Goal: Task Accomplishment & Management: Complete application form

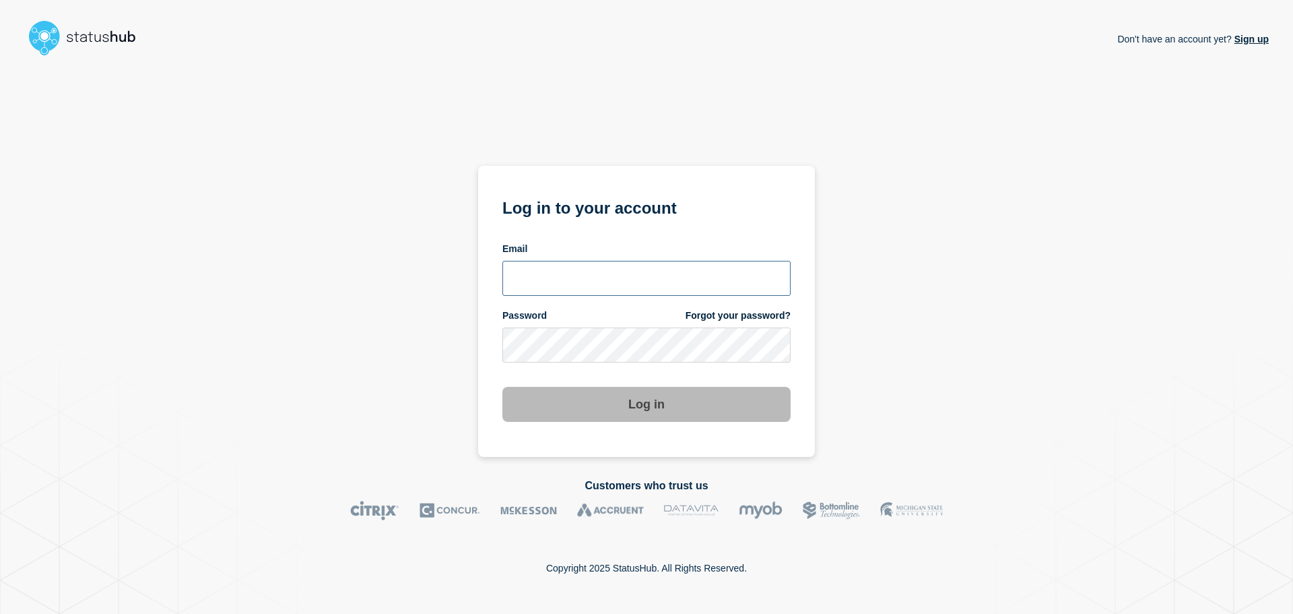
type input "ronnie.snow@conexon.us"
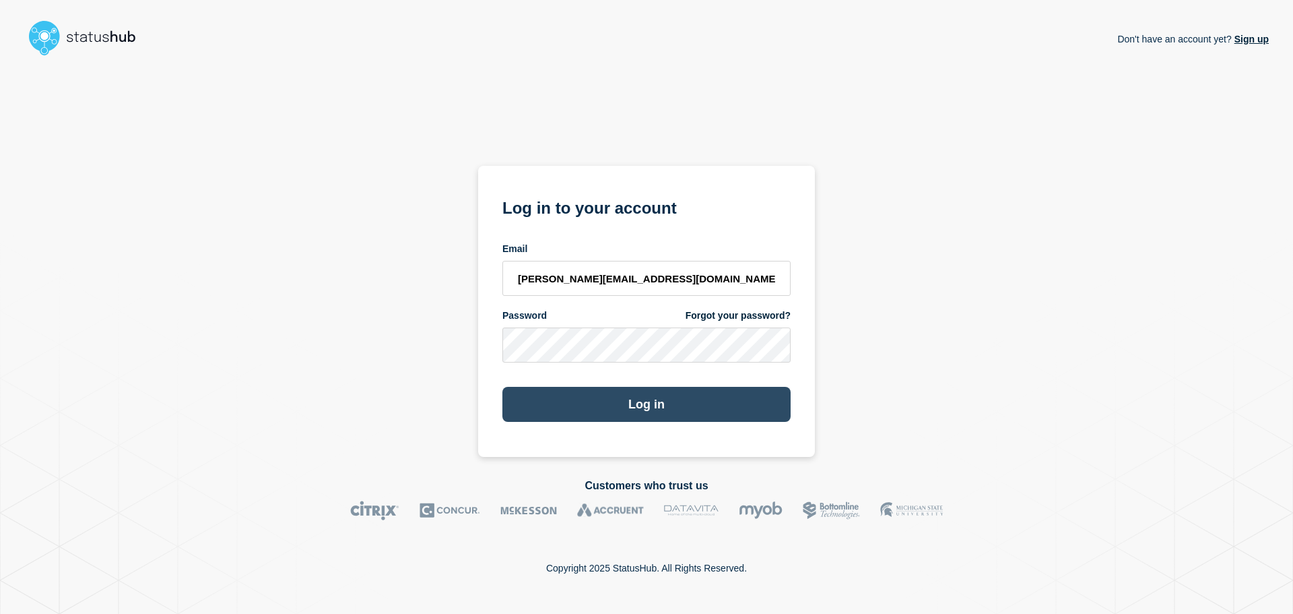
click at [610, 408] on button "Log in" at bounding box center [646, 404] width 288 height 35
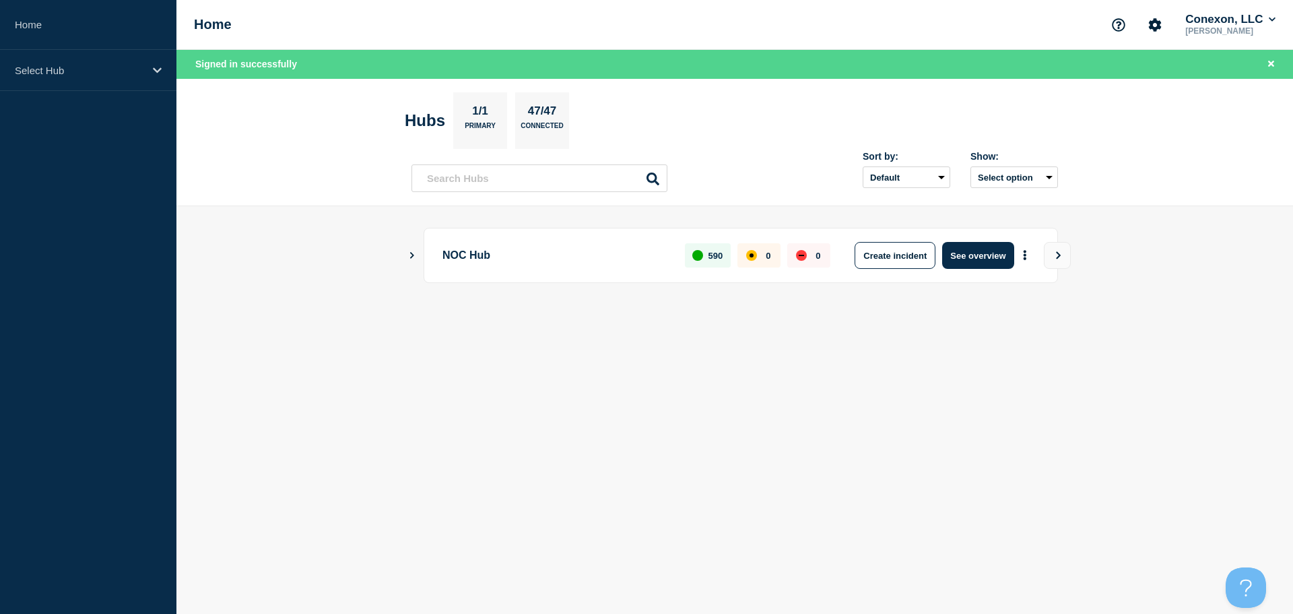
click at [409, 256] on icon "Show Connected Hubs" at bounding box center [411, 254] width 9 height 7
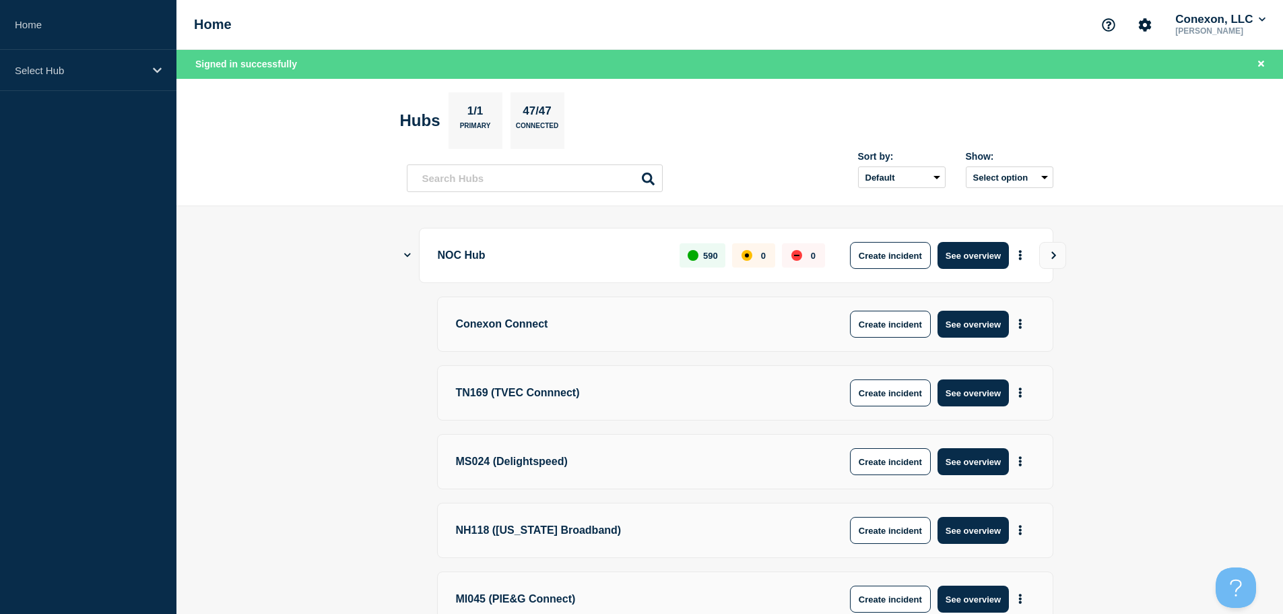
click at [409, 256] on icon "Show Connected Hubs" at bounding box center [407, 255] width 7 height 9
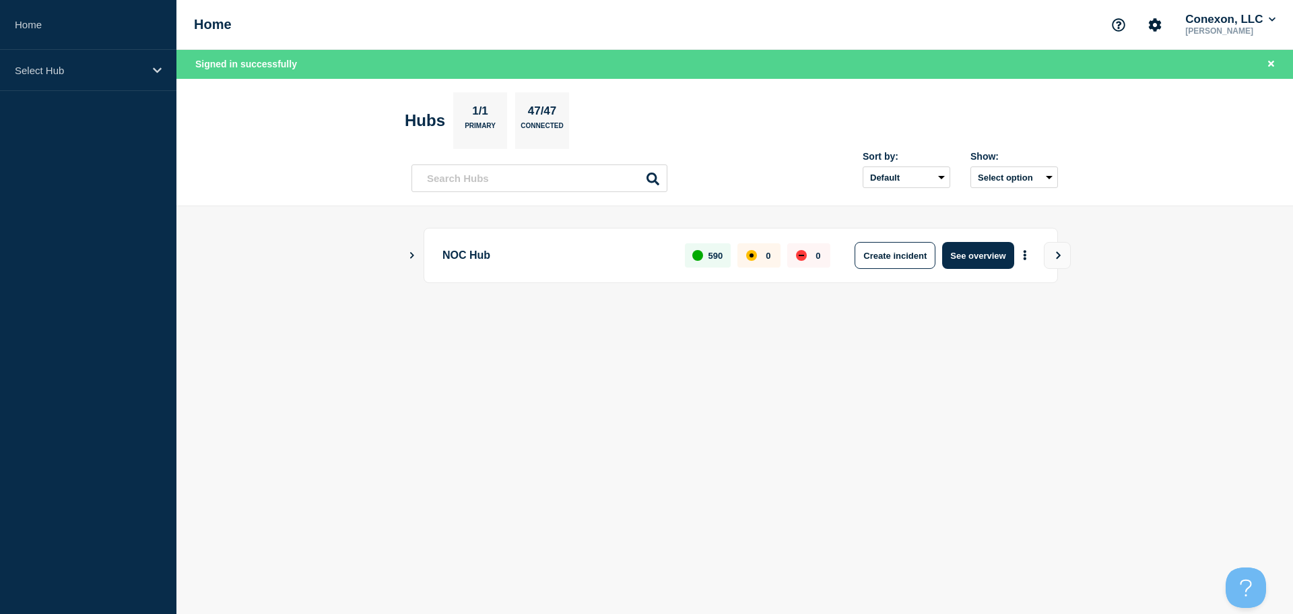
click at [409, 256] on icon "Show Connected Hubs" at bounding box center [411, 254] width 9 height 7
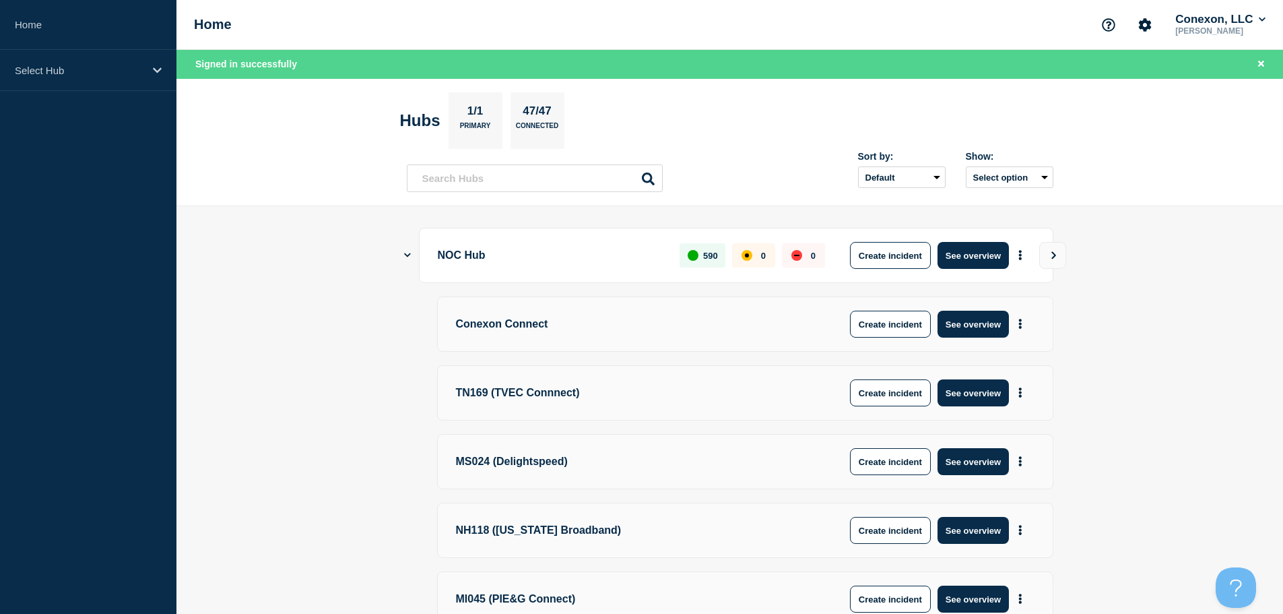
click at [409, 256] on icon "Show Connected Hubs" at bounding box center [407, 255] width 7 height 9
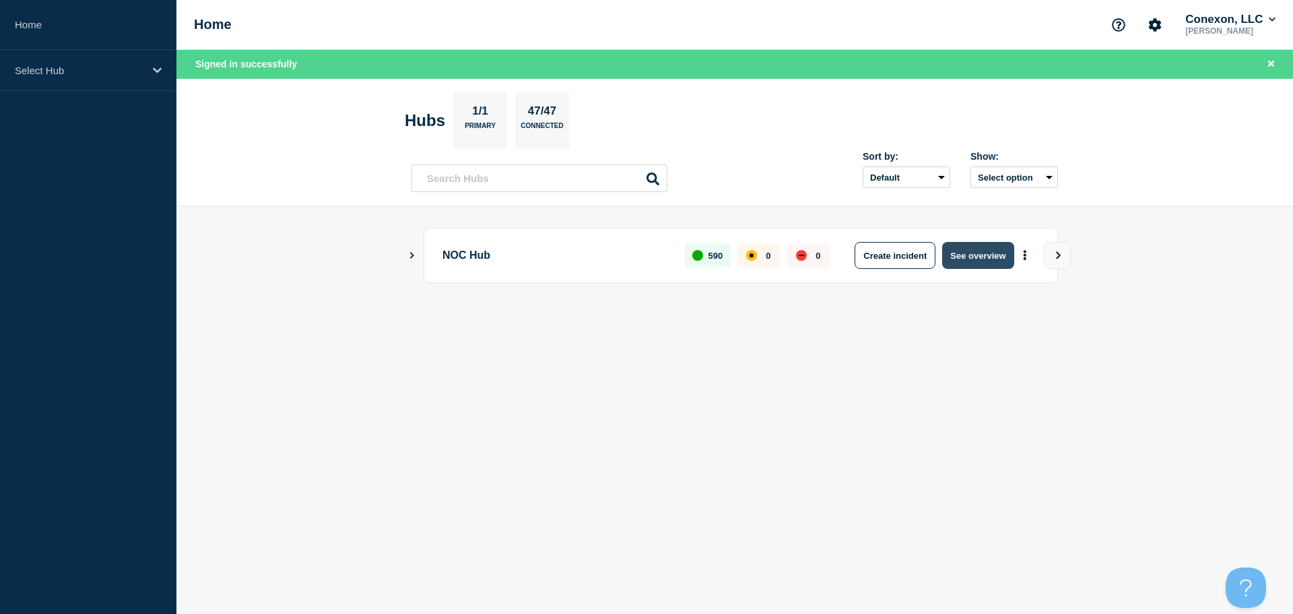
click at [993, 261] on button "See overview" at bounding box center [977, 255] width 71 height 27
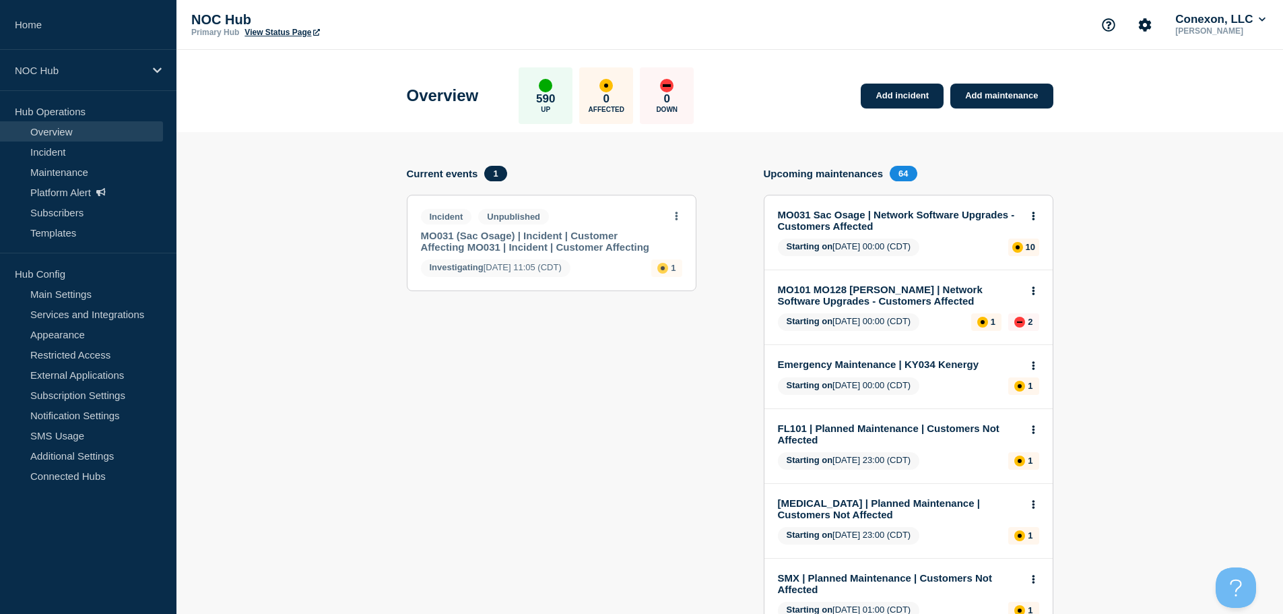
click at [680, 213] on button at bounding box center [676, 216] width 11 height 11
click at [675, 265] on link "Edit draft" at bounding box center [668, 266] width 38 height 11
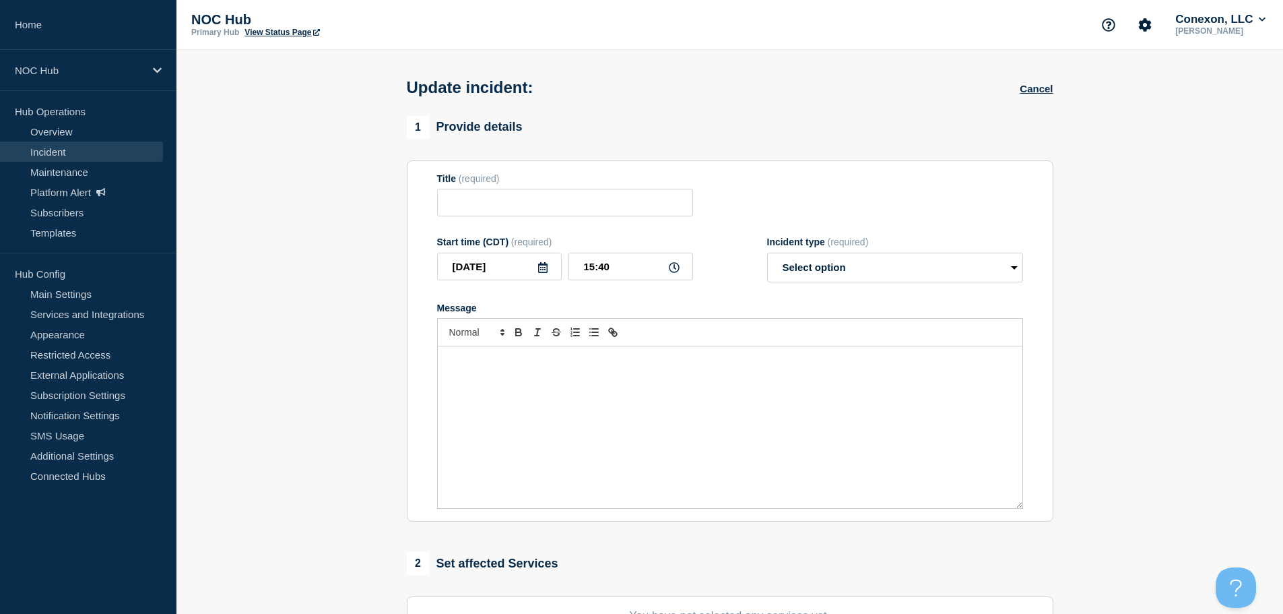
type input "MO031 (Sac Osage) | Incident | Customer Affecting MO031 | Incident | Customer A…"
type input "11:05"
select select "investigating"
radio input "false"
radio input "true"
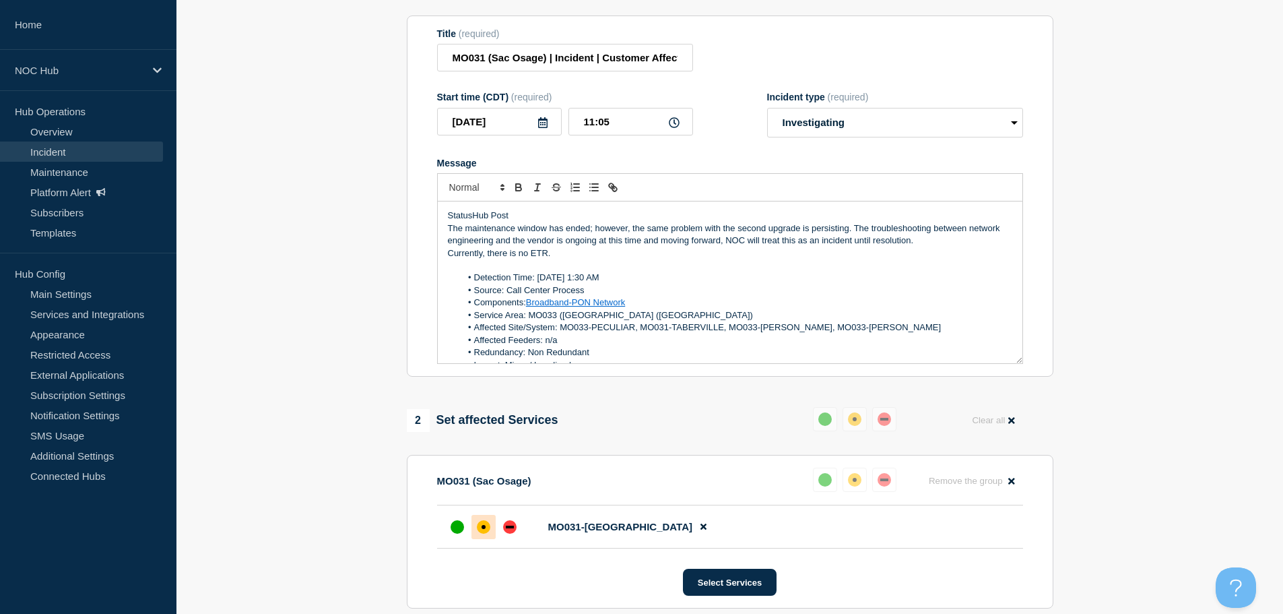
scroll to position [411, 0]
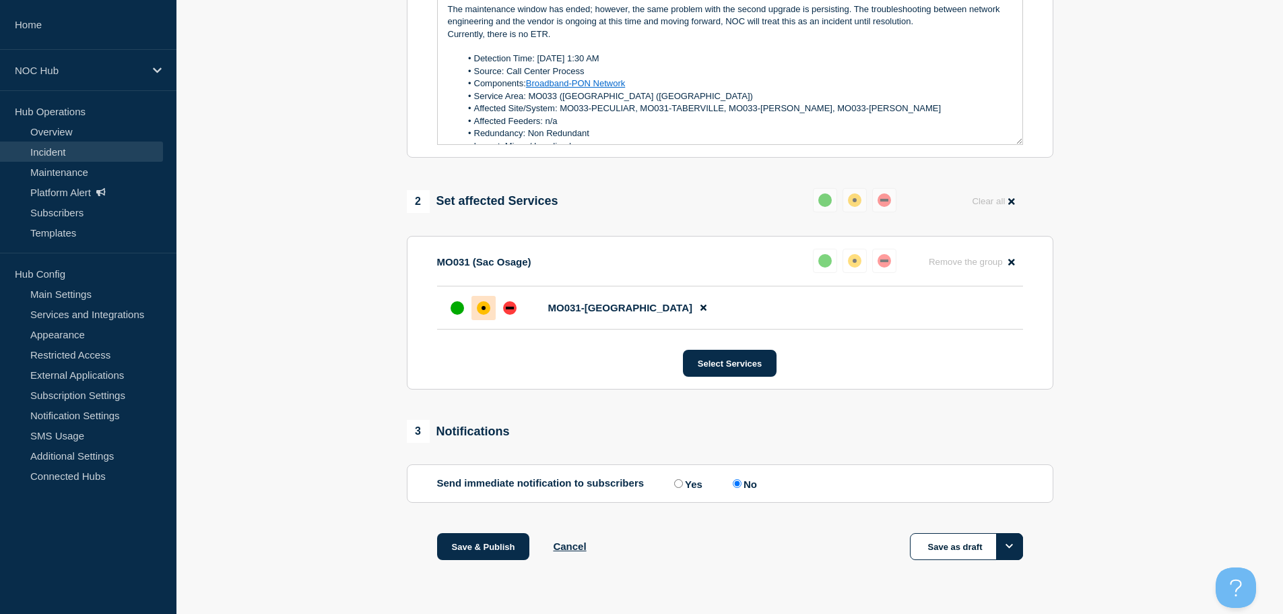
click at [1016, 555] on button "Options" at bounding box center [1009, 546] width 27 height 27
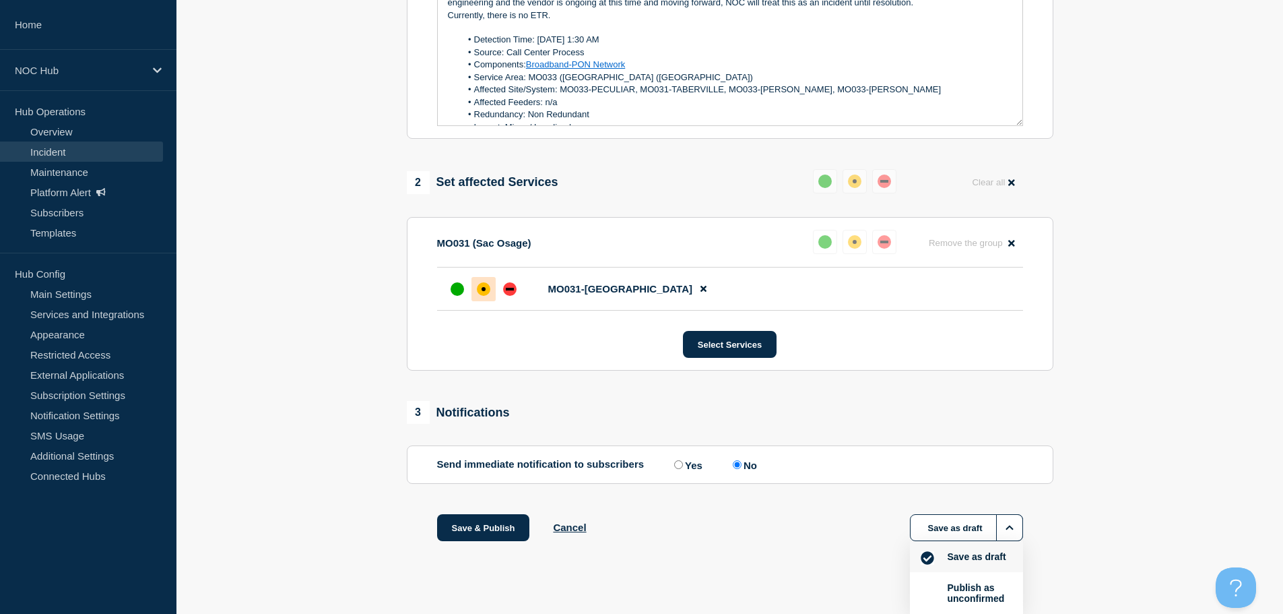
drag, startPoint x: 1105, startPoint y: 473, endPoint x: 1123, endPoint y: 411, distance: 65.4
click at [1106, 471] on section "1 Provide details Title (required) MO031 (Sac Osage) | Incident | Customer Affe…" at bounding box center [729, 154] width 1107 height 842
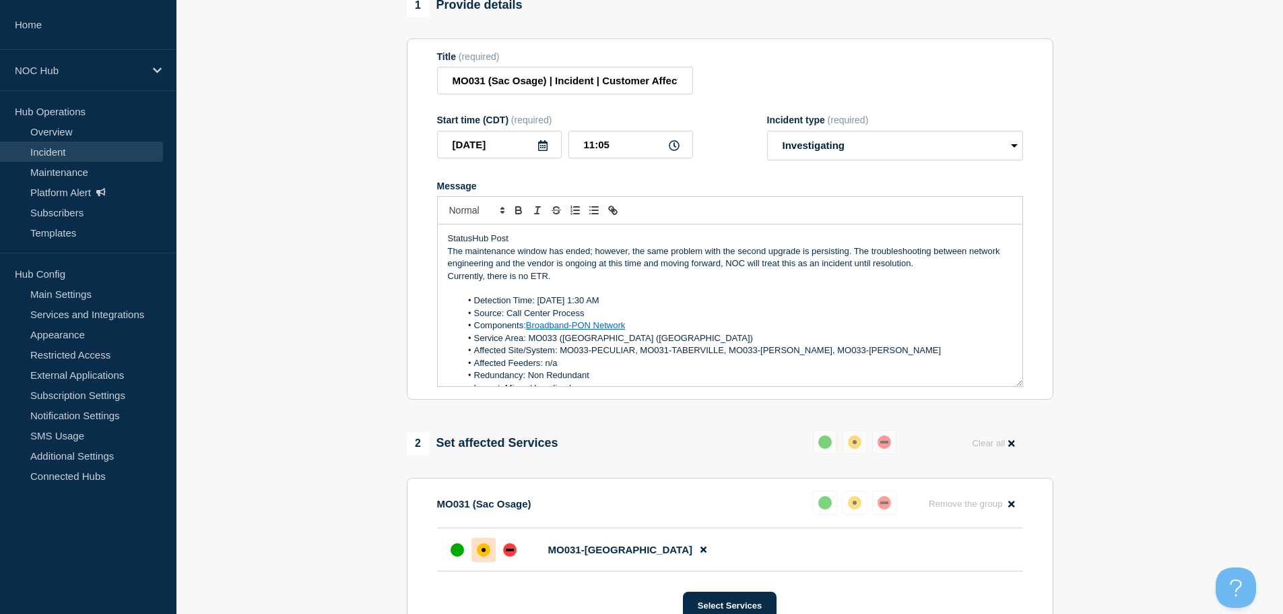
scroll to position [0, 0]
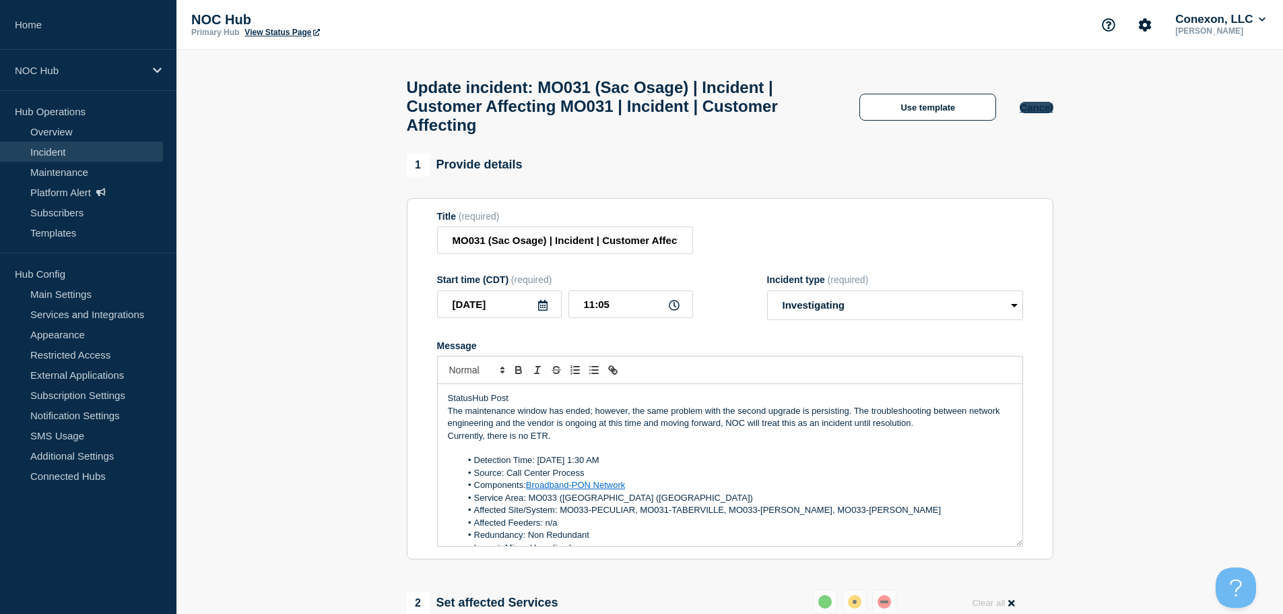
click at [1032, 113] on button "Cancel" at bounding box center [1036, 107] width 33 height 11
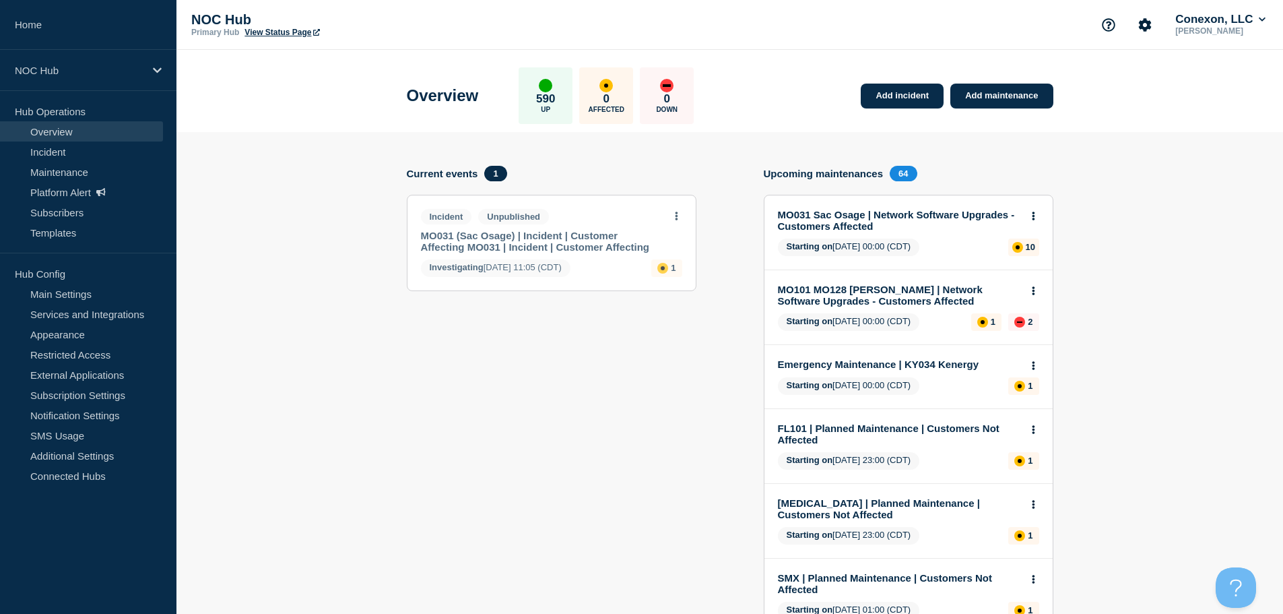
click at [534, 243] on link "MO031 (Sac Osage) | Incident | Customer Affecting MO031 | Incident | Customer A…" at bounding box center [542, 241] width 243 height 23
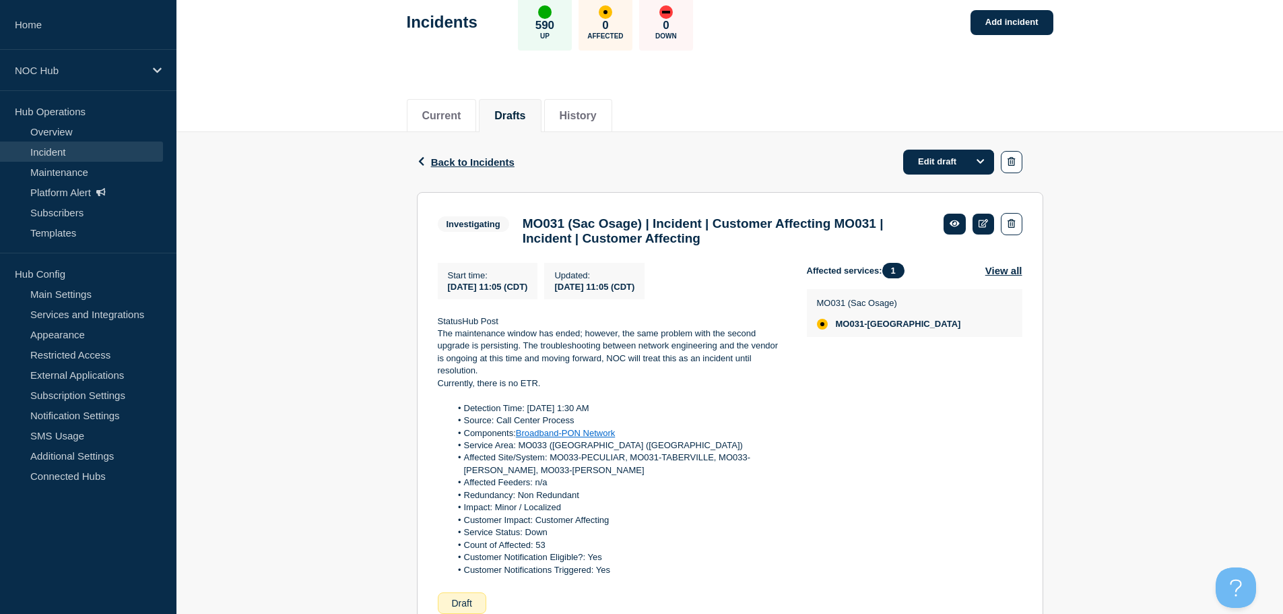
scroll to position [147, 0]
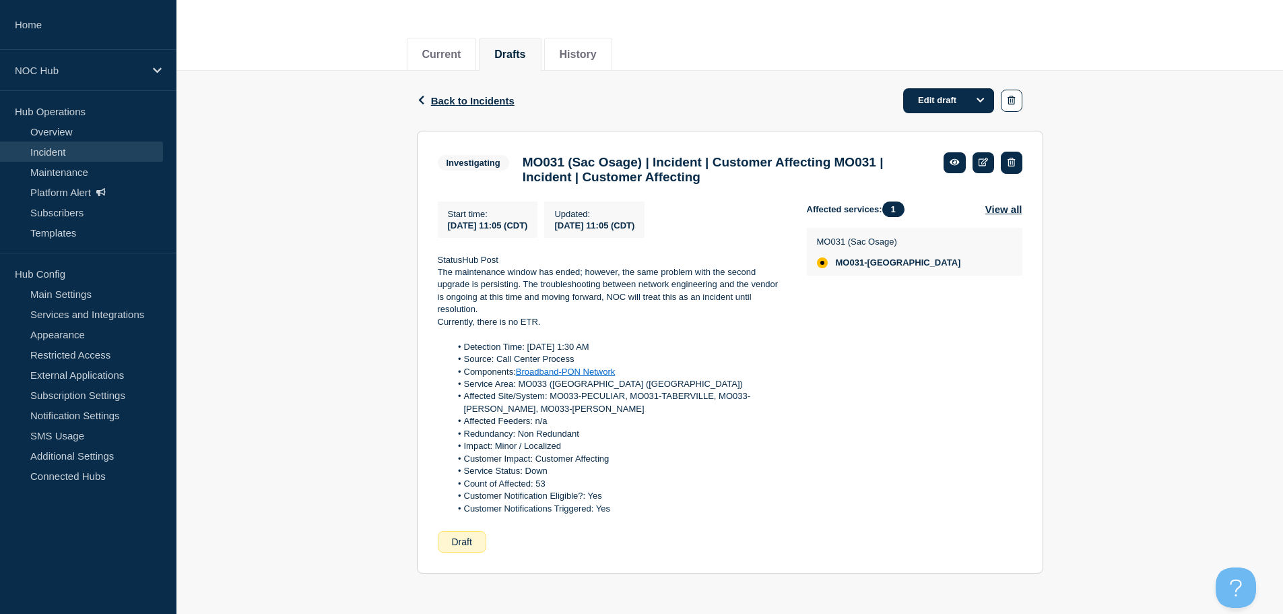
click at [1012, 158] on icon "button" at bounding box center [1011, 162] width 7 height 9
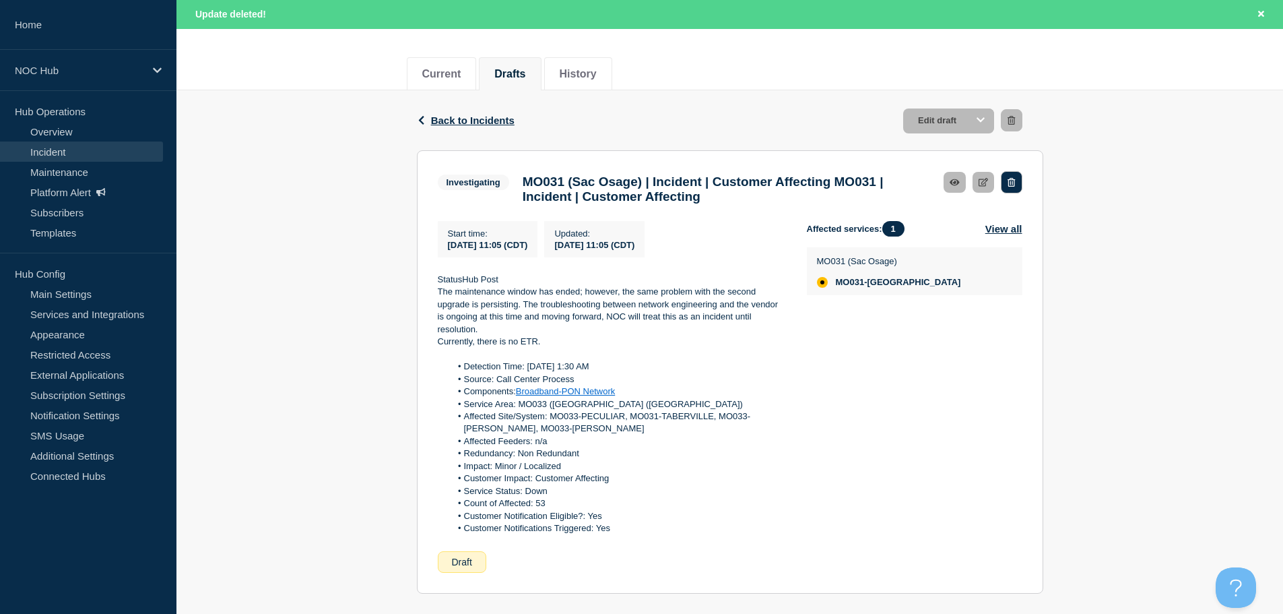
scroll to position [176, 0]
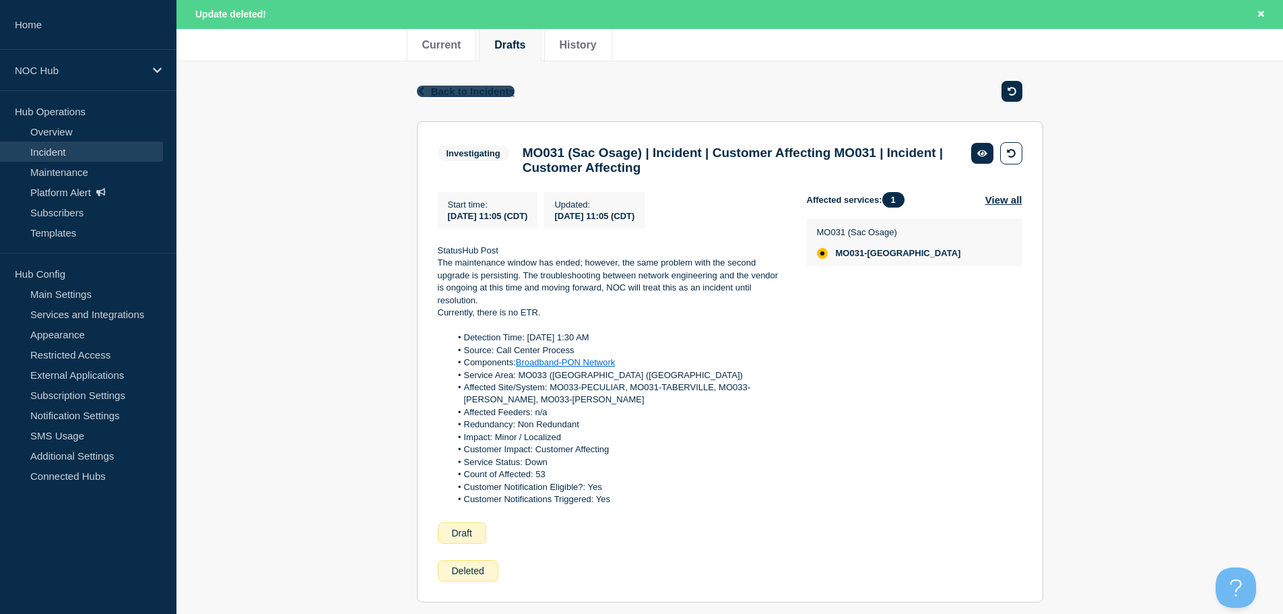
click at [486, 91] on span "Back to Incidents" at bounding box center [473, 91] width 84 height 11
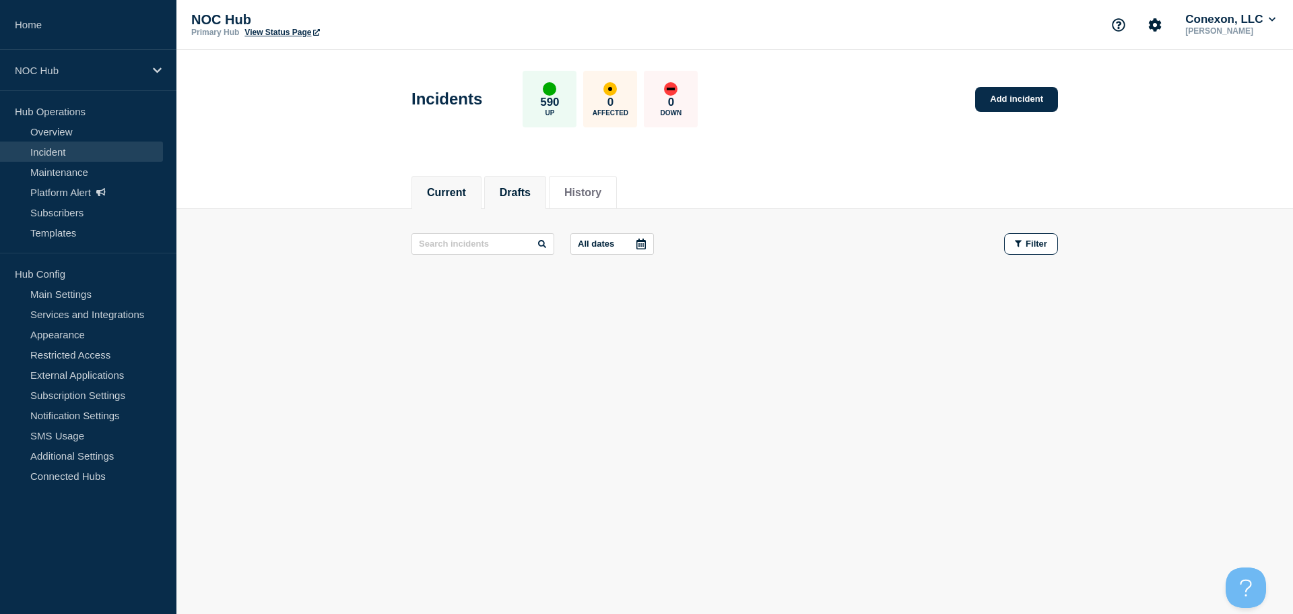
click at [531, 192] on button "Drafts" at bounding box center [515, 193] width 31 height 12
click at [452, 195] on button "Current" at bounding box center [446, 193] width 39 height 12
click at [1012, 101] on link "Add incident" at bounding box center [1016, 99] width 83 height 25
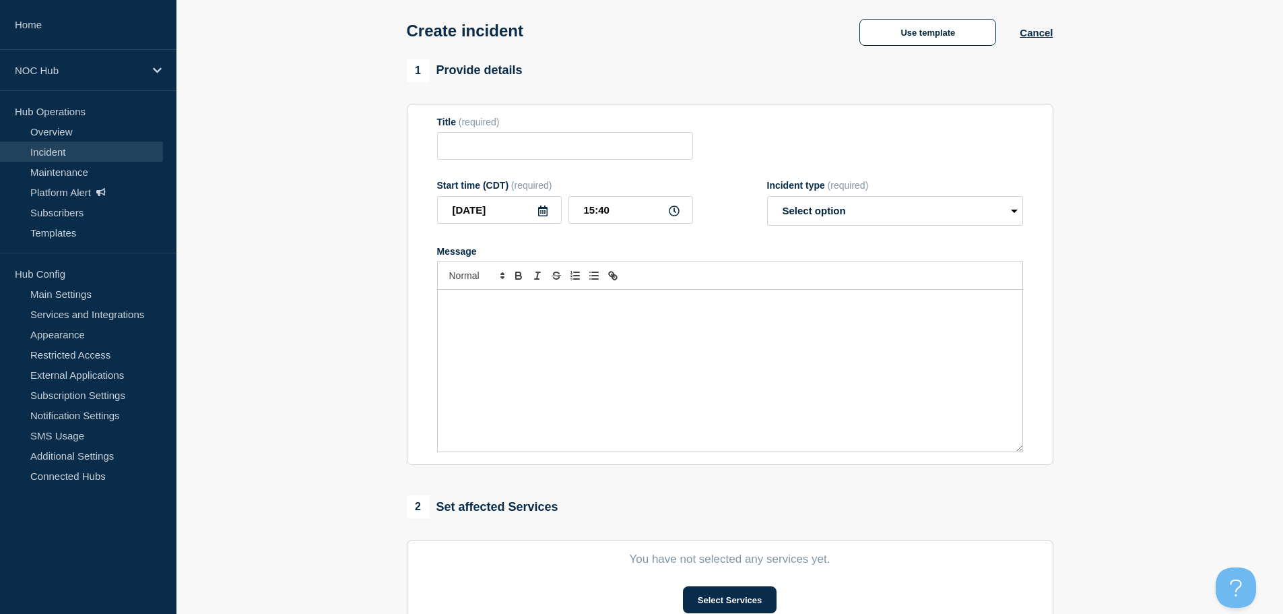
scroll to position [269, 0]
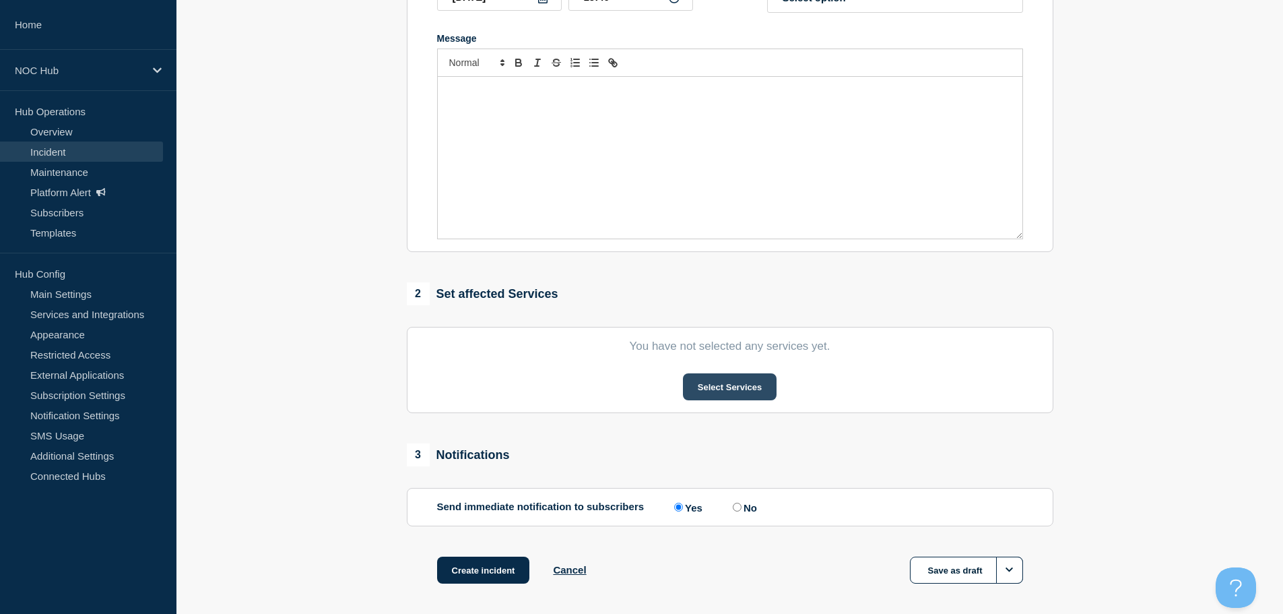
click at [730, 387] on button "Select Services" at bounding box center [730, 386] width 94 height 27
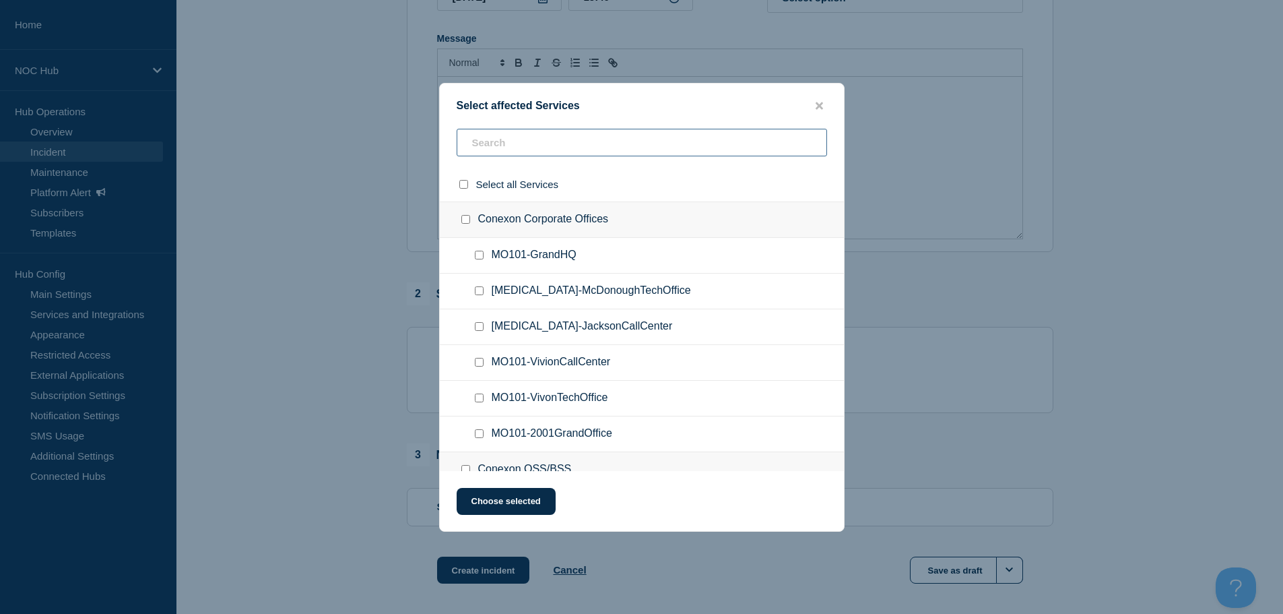
click at [542, 148] on input "text" at bounding box center [642, 143] width 370 height 28
type input "mso"
checkbox input "true"
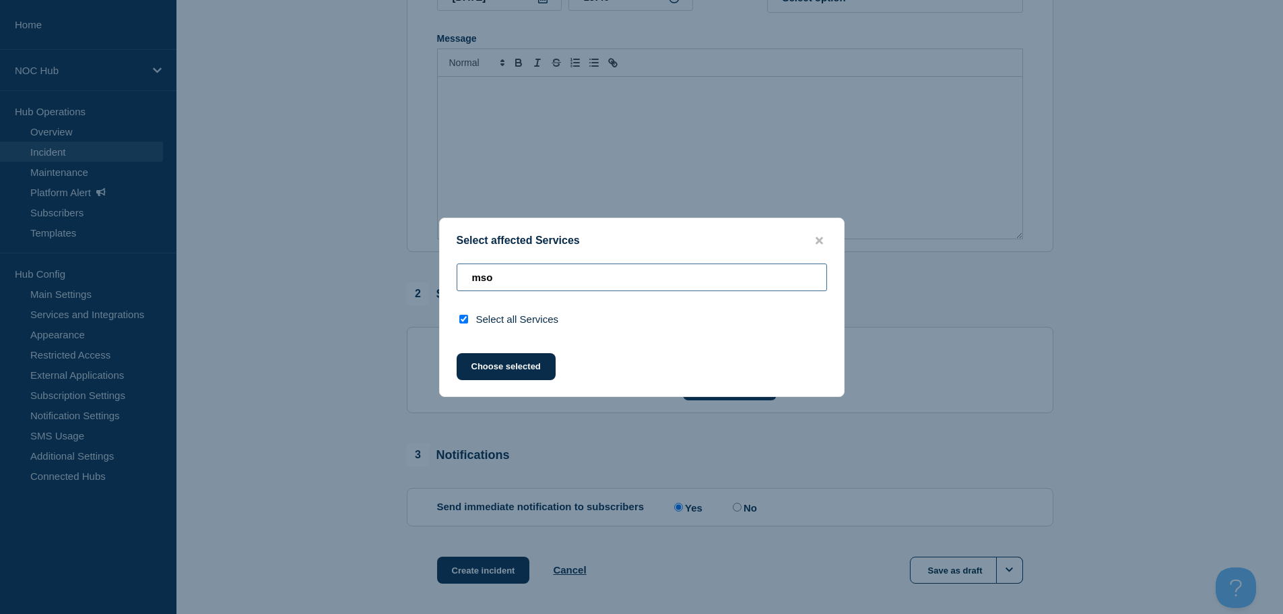
type input "ms"
checkbox input "false"
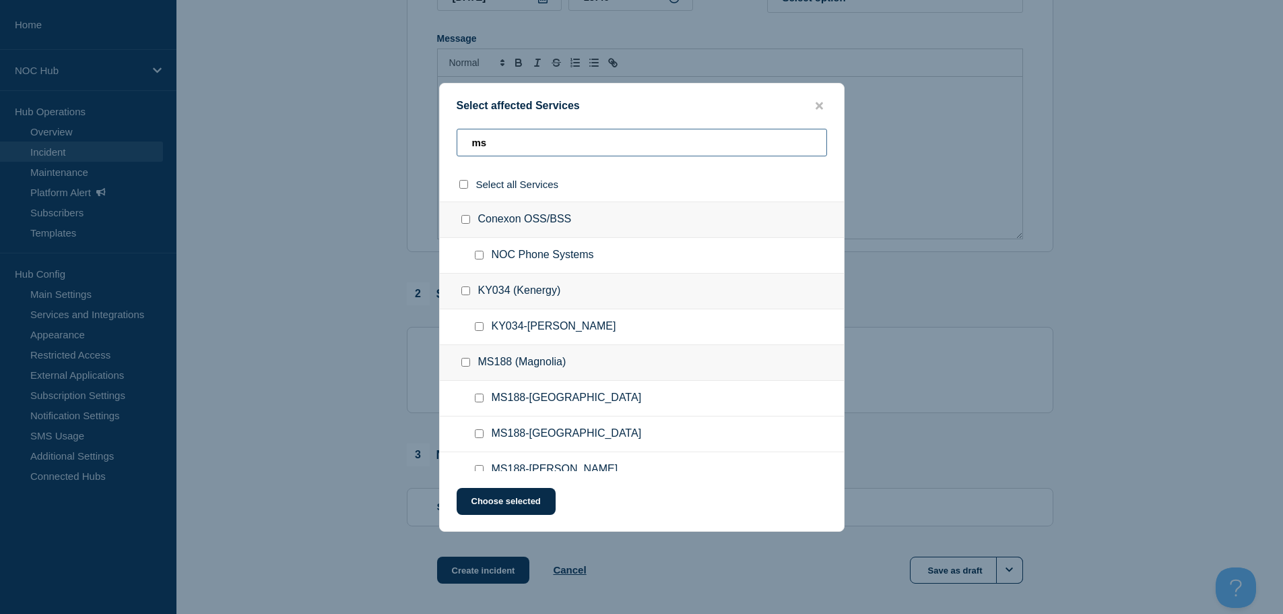
type input "m"
type input "nesp"
checkbox input "true"
type input "nes"
checkbox input "false"
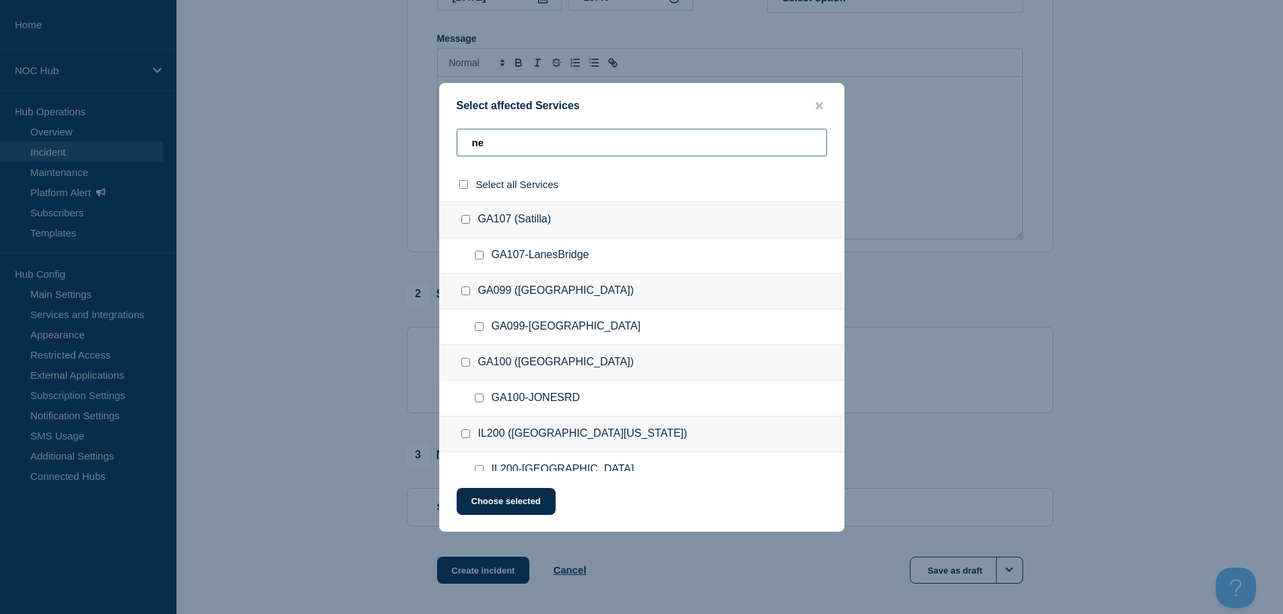
type input "n"
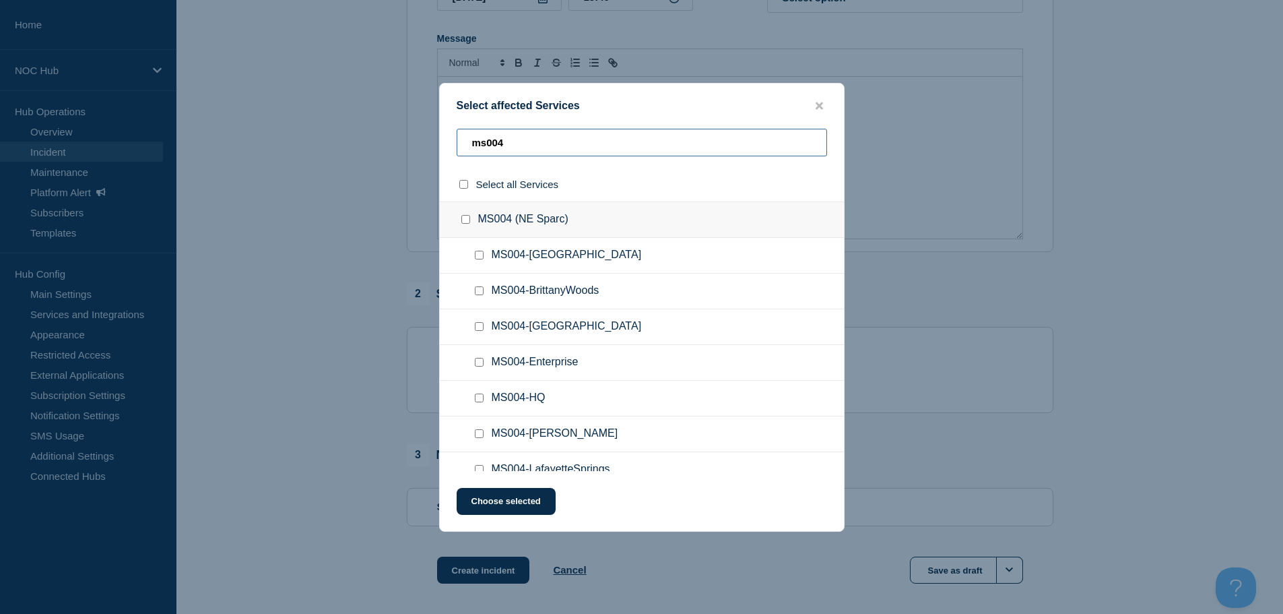
scroll to position [135, 0]
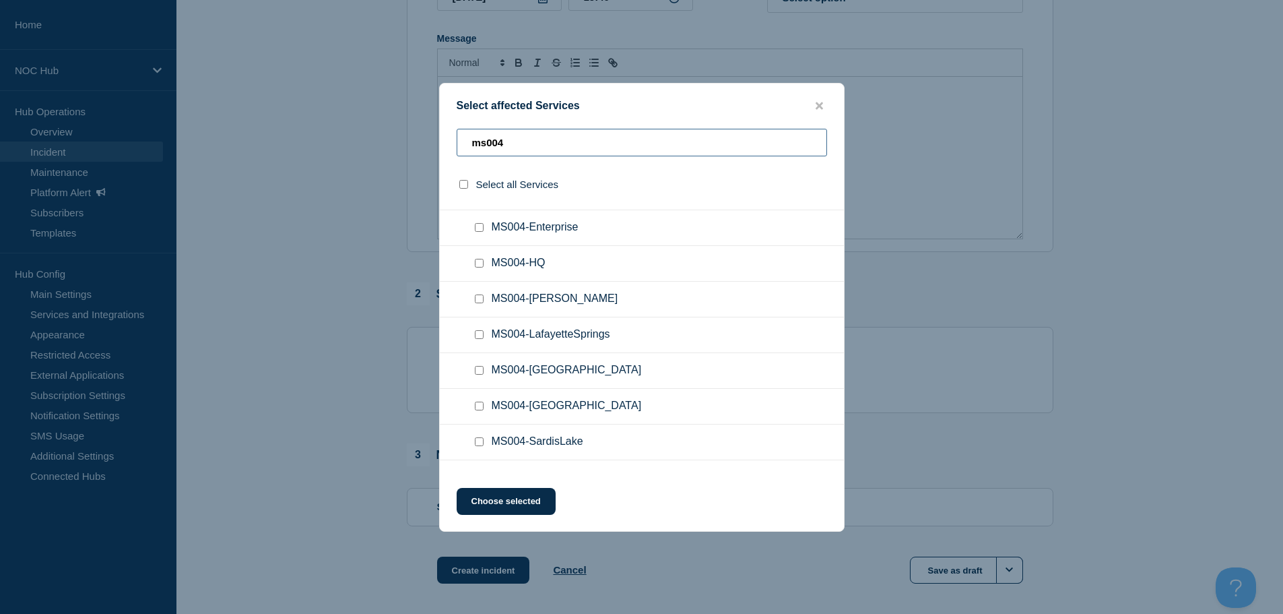
type input "ms004"
click at [1002, 298] on div at bounding box center [641, 307] width 1283 height 614
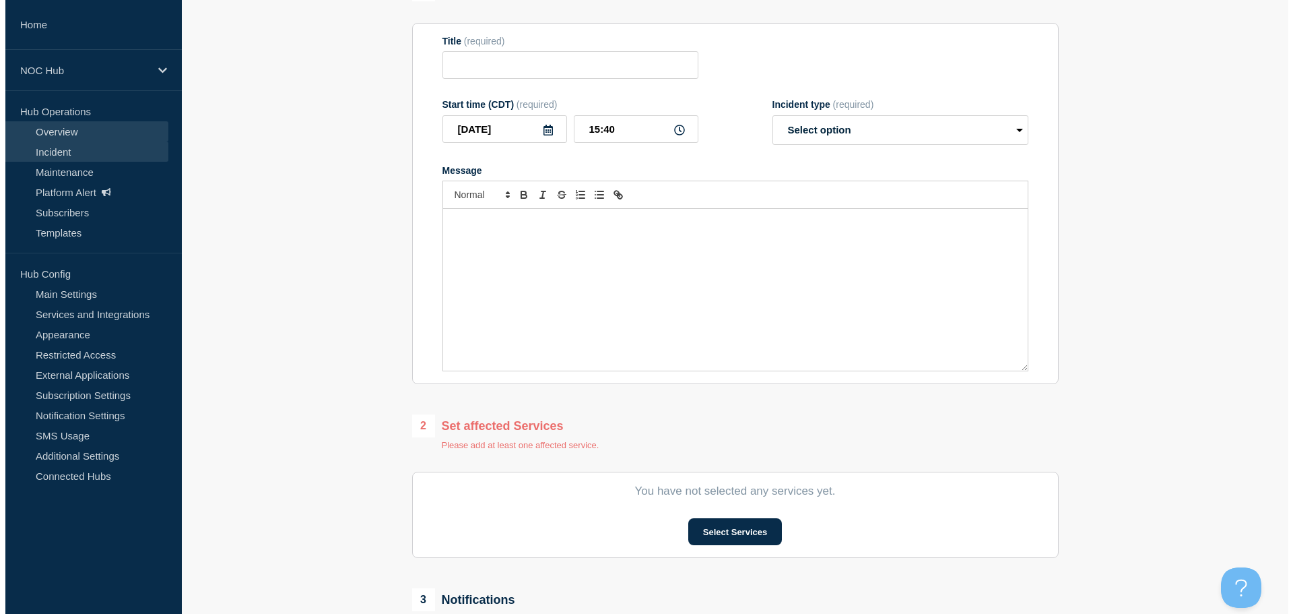
scroll to position [0, 0]
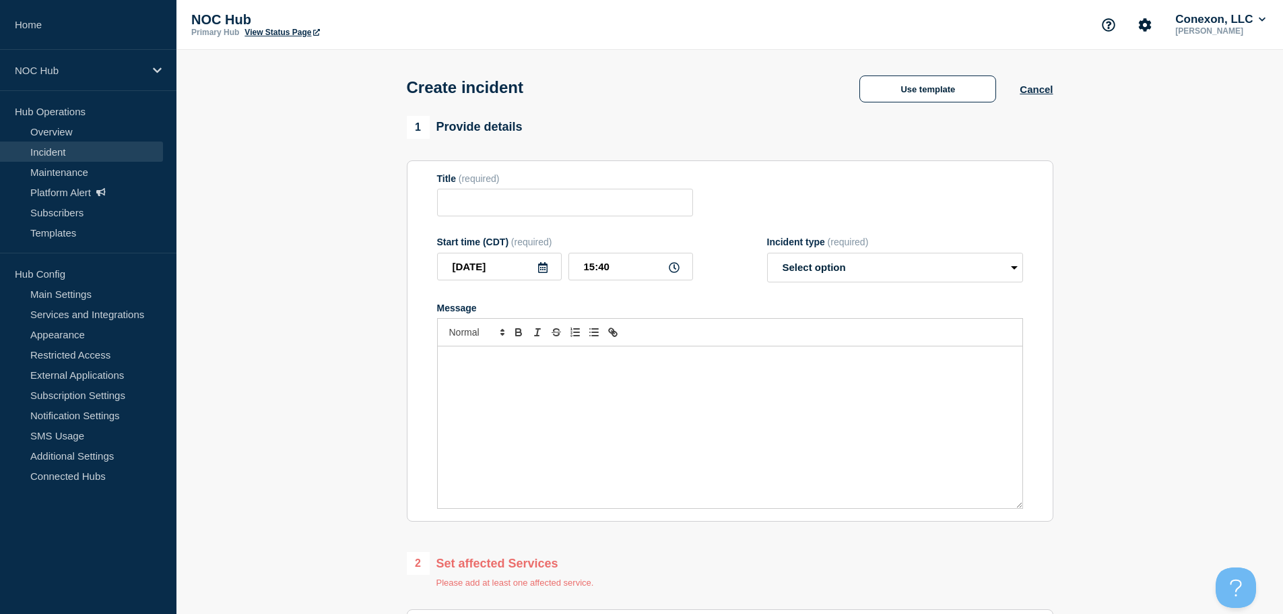
click at [100, 148] on link "Incident" at bounding box center [81, 151] width 163 height 20
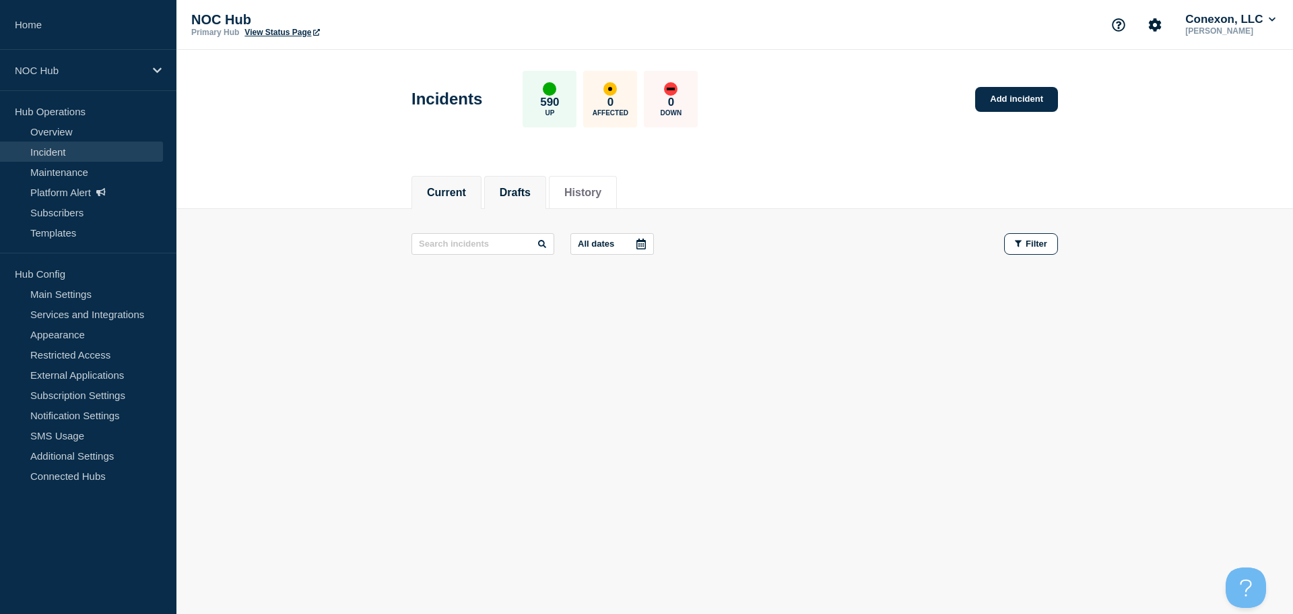
click at [523, 193] on button "Drafts" at bounding box center [515, 193] width 31 height 12
click at [441, 195] on button "Current" at bounding box center [446, 193] width 39 height 12
click at [67, 154] on link "Incident" at bounding box center [81, 151] width 163 height 20
